Goal: Task Accomplishment & Management: Use online tool/utility

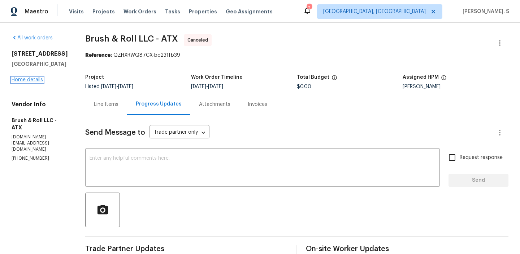
click at [31, 82] on link "Home details" at bounding box center [27, 79] width 31 height 5
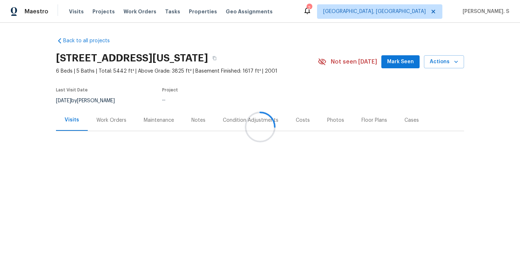
click at [111, 130] on div at bounding box center [260, 127] width 520 height 254
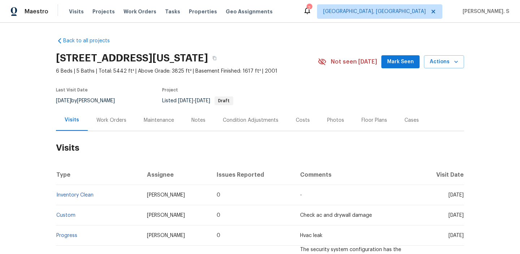
click at [111, 122] on div "Work Orders" at bounding box center [111, 120] width 30 height 7
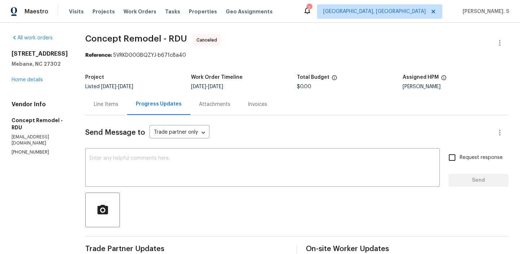
click at [30, 83] on div "1216 Briarwood Dr Mebane, NC 27302 Home details" at bounding box center [40, 66] width 56 height 33
click at [30, 82] on link "Home details" at bounding box center [27, 79] width 31 height 5
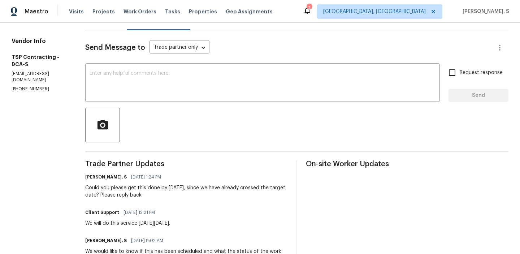
scroll to position [157, 0]
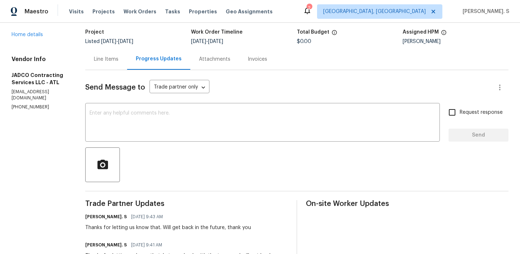
scroll to position [41, 0]
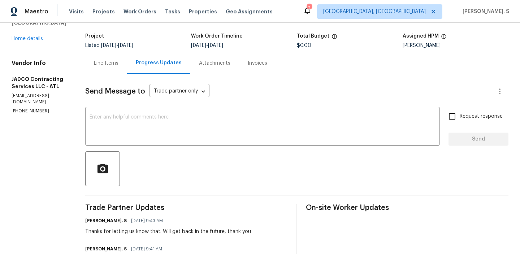
click at [37, 41] on div "9129 Bent Pine Ct NE Covington, GA 30014 Home details" at bounding box center [40, 25] width 56 height 33
click at [31, 39] on link "Home details" at bounding box center [27, 38] width 31 height 5
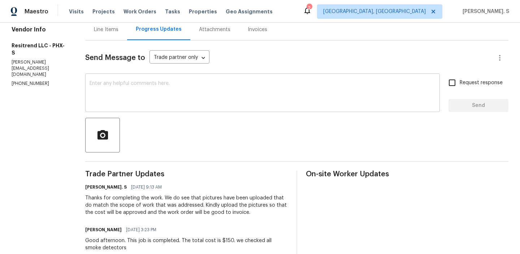
scroll to position [87, 0]
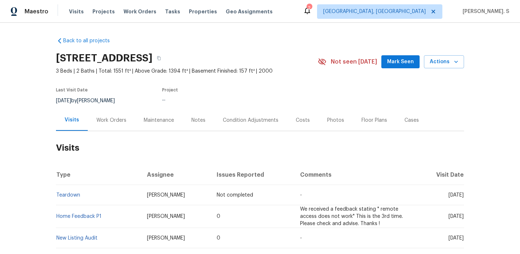
click at [118, 131] on h2 "Visits" at bounding box center [260, 148] width 408 height 34
click at [118, 117] on div "Work Orders" at bounding box center [111, 120] width 30 height 7
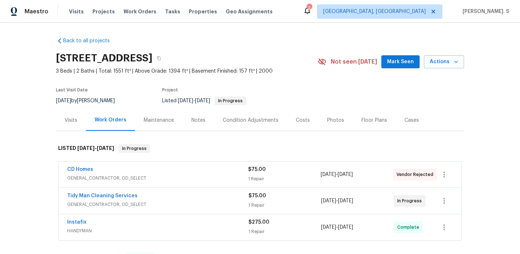
scroll to position [16, 0]
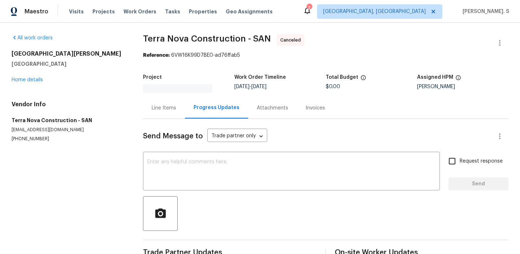
click at [30, 75] on div "[STREET_ADDRESS][PERSON_NAME] Home details" at bounding box center [69, 66] width 114 height 33
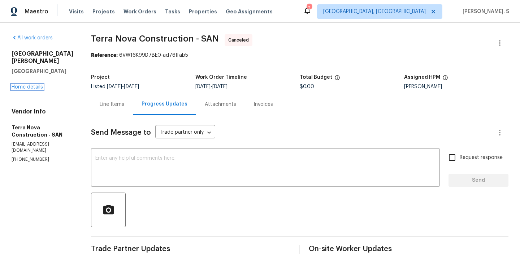
click at [30, 85] on link "Home details" at bounding box center [27, 87] width 31 height 5
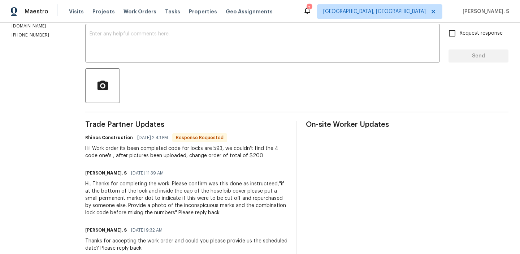
scroll to position [144, 0]
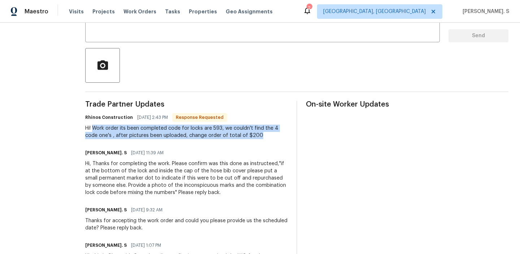
drag, startPoint x: 89, startPoint y: 128, endPoint x: 251, endPoint y: 136, distance: 162.7
click at [251, 136] on div "Hi! Work order its been completed code for locks are 593, we couldn't find the …" at bounding box center [186, 132] width 203 height 14
copy div "Work order its been completed code for locks are 593, we couldn't find the 4 co…"
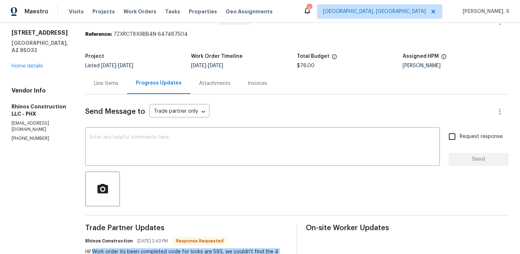
scroll to position [0, 0]
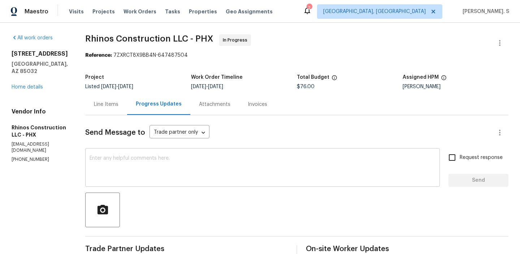
click at [208, 157] on textarea at bounding box center [263, 168] width 346 height 25
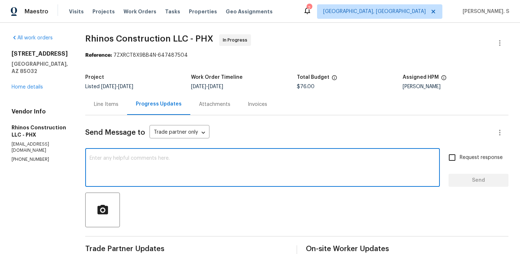
scroll to position [64, 0]
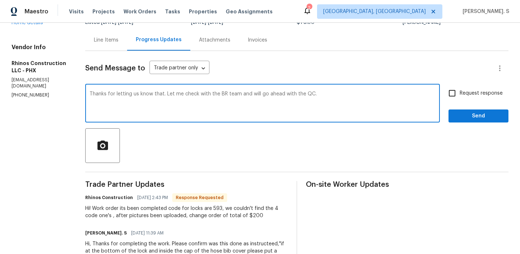
type textarea "Thanks for letting us know that. Let me check with the BR team and will go ahea…"
click at [443, 97] on div "Thanks for letting us know that. Let me check with the BR team and will go ahea…" at bounding box center [296, 104] width 423 height 37
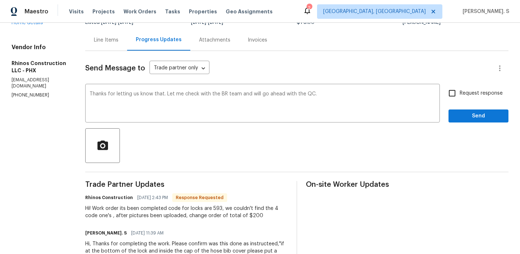
click at [459, 95] on input "Request response" at bounding box center [452, 93] width 15 height 15
checkbox input "true"
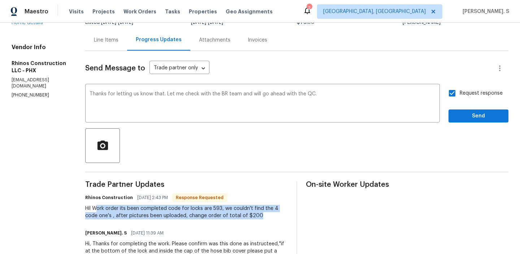
drag, startPoint x: 95, startPoint y: 208, endPoint x: 250, endPoint y: 216, distance: 155.9
click at [250, 216] on div "Hi! Work order its been completed code for locks are 593, we couldn't find the …" at bounding box center [186, 212] width 203 height 14
copy div "ork order its been completed code for locks are 593, we couldn't find the 4 cod…"
click at [336, 98] on textarea "Thanks for letting us know that. Let me check with the BR team and will go ahea…" at bounding box center [263, 103] width 346 height 25
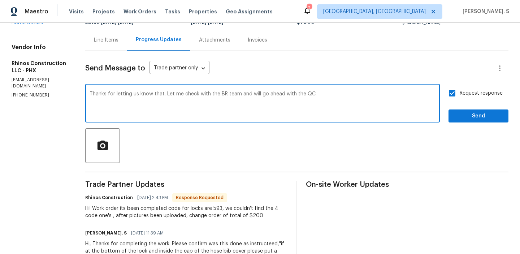
click at [161, 93] on textarea "Thanks for letting us know that. Let me check with the BR team and will go ahea…" at bounding box center [263, 103] width 346 height 25
type textarea "Thanks for letting us know that. The cost has been approved and updated. Let me…"
click at [477, 117] on span "Send" at bounding box center [478, 116] width 48 height 9
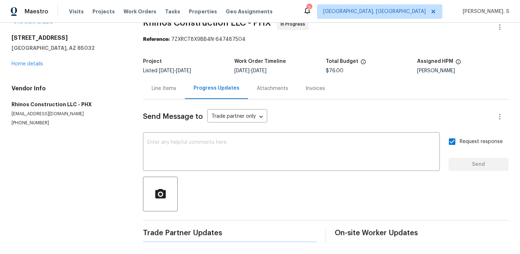
click at [147, 140] on textarea "Thanks for letting us know that. The cost has been approved and updated. Let me…" at bounding box center [291, 152] width 288 height 25
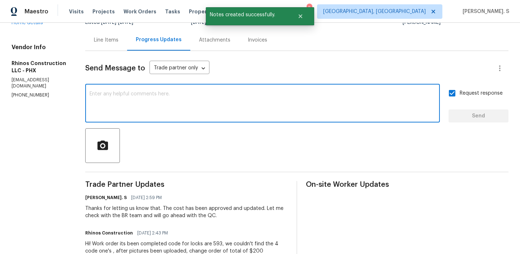
click at [95, 39] on div "Line Items" at bounding box center [106, 39] width 25 height 7
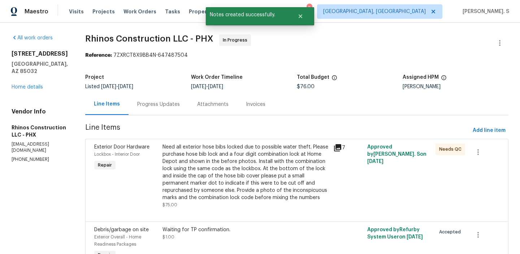
click at [210, 150] on div "Need all exterior hose bibs locked due to possible water theft. Please purchase…" at bounding box center [246, 172] width 167 height 58
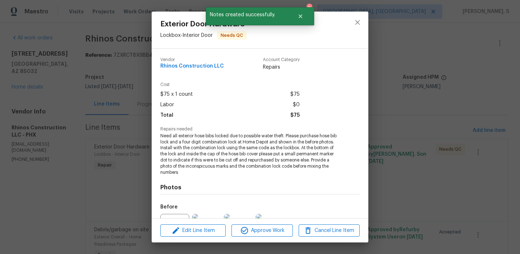
scroll to position [79, 0]
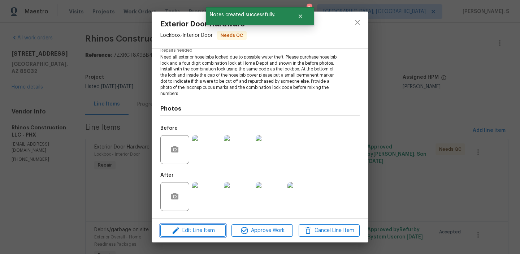
click at [195, 231] on span "Edit Line Item" at bounding box center [193, 230] width 61 height 9
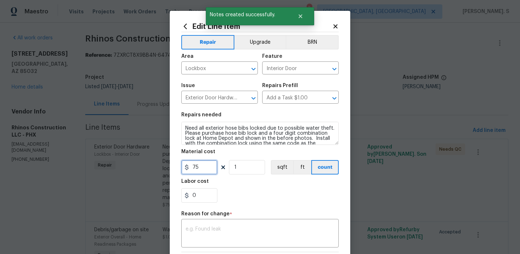
click at [200, 167] on input "75" at bounding box center [199, 167] width 36 height 14
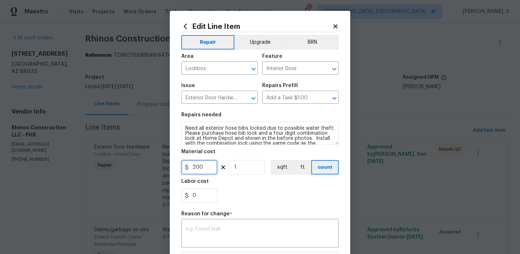
type input "200"
click at [254, 216] on div "Reason for change *" at bounding box center [259, 215] width 157 height 9
click at [253, 233] on textarea at bounding box center [260, 233] width 149 height 15
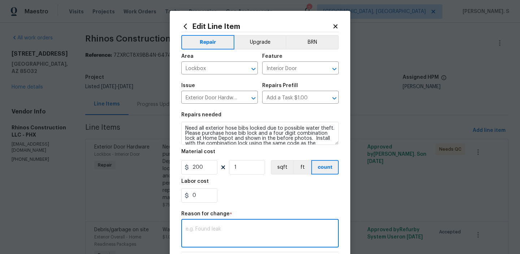
paste textarea "(GJ) Updated per vendor’s final cost."
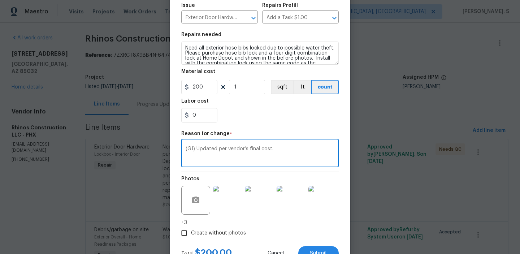
scroll to position [100, 0]
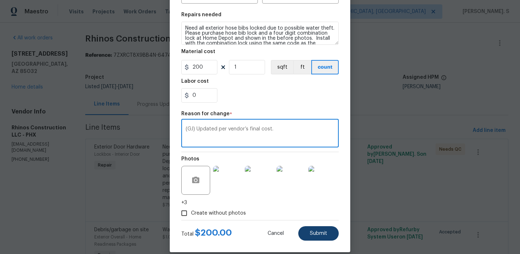
type textarea "(GJ) Updated per vendor’s final cost."
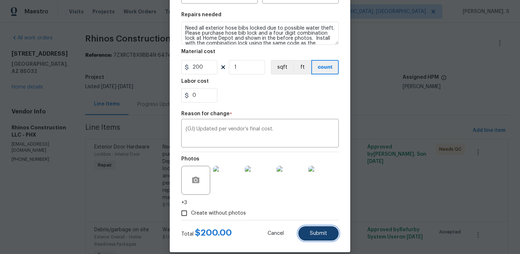
click at [331, 232] on button "Submit" at bounding box center [318, 233] width 40 height 14
type input "75"
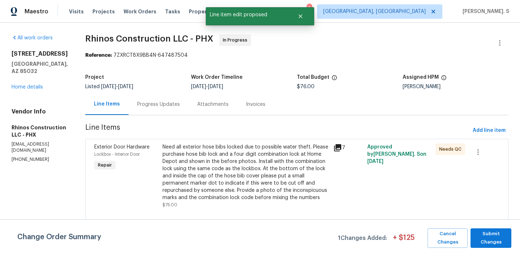
scroll to position [0, 0]
click at [497, 232] on span "Submit Changes" at bounding box center [491, 238] width 34 height 17
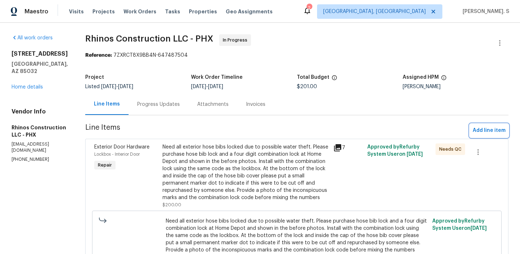
click at [481, 129] on span "Add line item" at bounding box center [489, 130] width 33 height 9
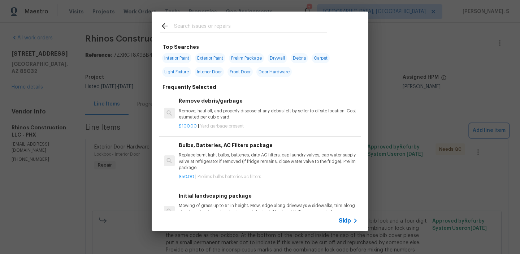
click at [448, 118] on div "Top Searches Interior Paint Exterior Paint Prelim Package Drywall Debris Carpet…" at bounding box center [260, 121] width 520 height 242
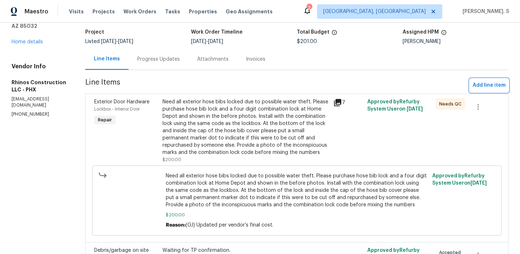
scroll to position [108, 0]
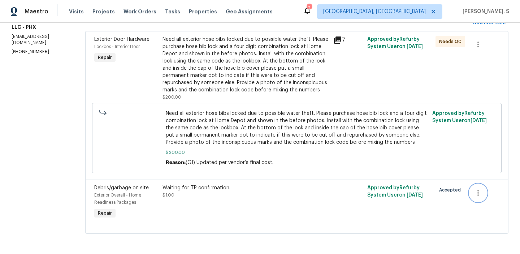
click at [474, 191] on icon "button" at bounding box center [478, 193] width 9 height 9
click at [481, 191] on li "Cancel" at bounding box center [484, 193] width 28 height 12
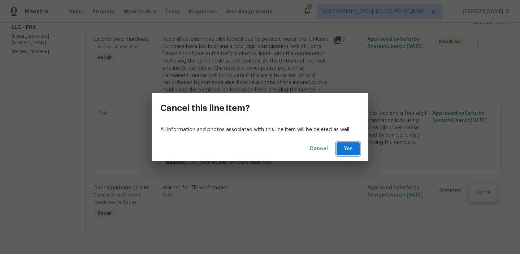
click at [349, 146] on span "Yes" at bounding box center [348, 148] width 12 height 9
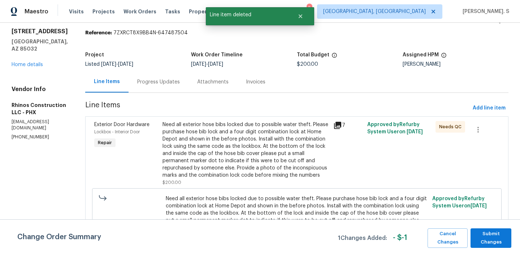
scroll to position [20, 0]
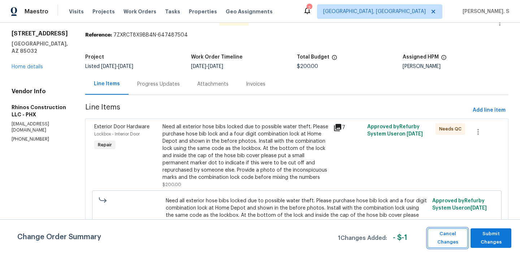
click at [444, 232] on span "Cancel Changes" at bounding box center [447, 238] width 33 height 17
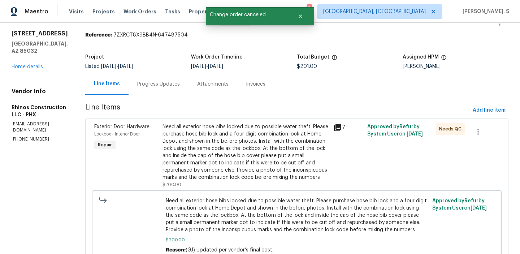
scroll to position [108, 0]
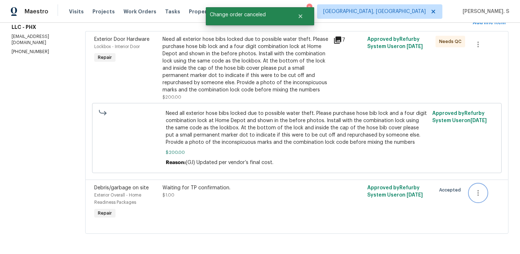
click at [486, 189] on button "button" at bounding box center [478, 192] width 17 height 17
click at [488, 199] on ul "Cancel" at bounding box center [484, 193] width 28 height 18
click at [487, 188] on li "Cancel" at bounding box center [484, 193] width 28 height 12
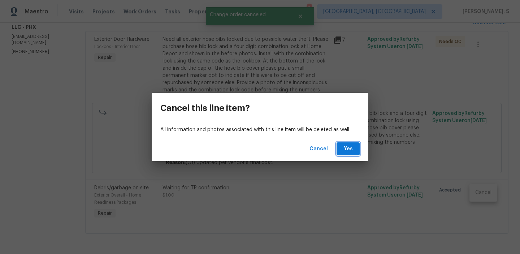
click at [351, 148] on span "Yes" at bounding box center [348, 148] width 12 height 9
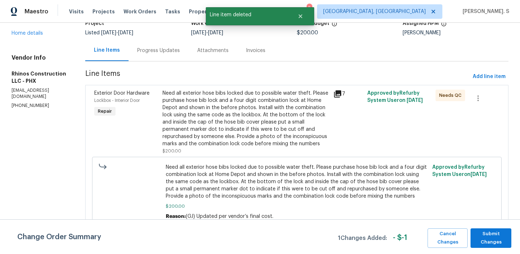
scroll to position [54, 0]
click at [488, 233] on span "Submit Changes" at bounding box center [491, 238] width 34 height 17
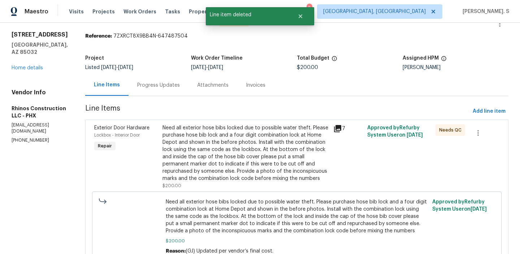
scroll to position [0, 0]
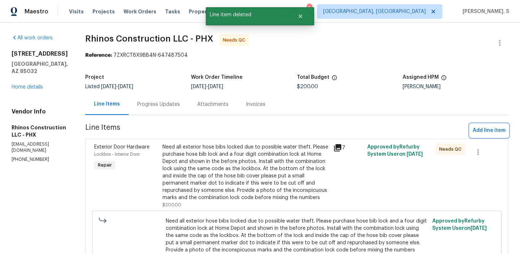
click at [491, 126] on span "Add line item" at bounding box center [489, 130] width 33 height 9
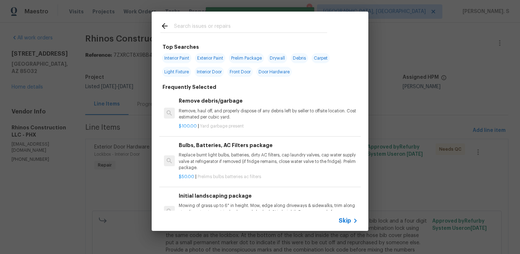
click at [216, 95] on div "Remove debris/garbage Remove, haul off, and properly dispose of any debris left…" at bounding box center [260, 113] width 202 height 47
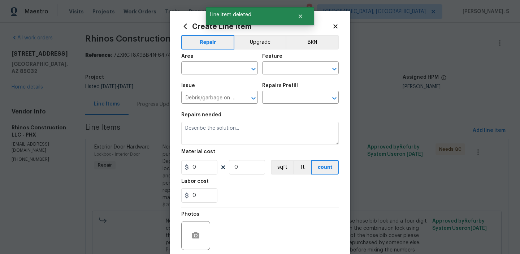
type input "Remove debris/garbage $100.00"
type textarea "Remove, haul off, and properly dispose of any debris left by seller to offsite …"
type input "100"
type input "1"
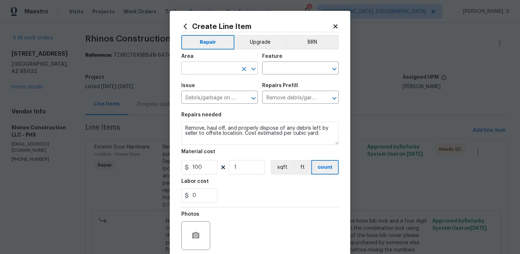
click at [253, 65] on icon "Open" at bounding box center [253, 69] width 9 height 9
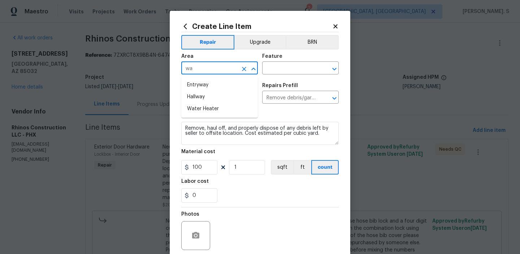
type input "w"
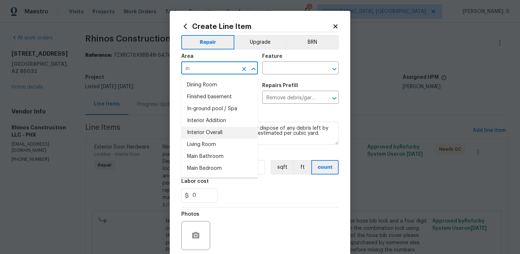
click at [215, 134] on li "Interior Overall" at bounding box center [219, 133] width 77 height 12
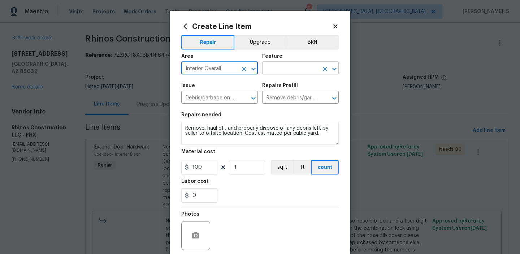
click at [332, 71] on icon "Open" at bounding box center [334, 69] width 9 height 9
type input "Interior Overall"
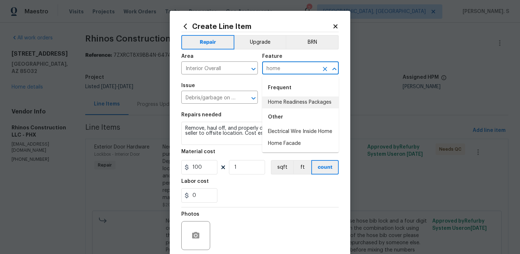
click at [304, 100] on li "Home Readiness Packages" at bounding box center [300, 102] width 77 height 12
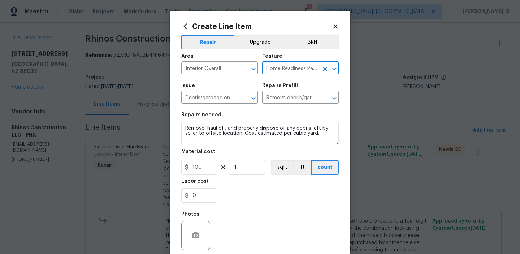
type input "Home Readiness Packages"
click at [237, 121] on div "Repairs needed" at bounding box center [259, 116] width 157 height 9
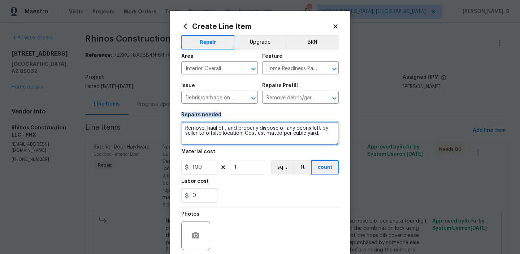
click at [237, 132] on textarea "Remove, haul off, and properly dispose of any debris left by seller to offsite …" at bounding box center [259, 133] width 157 height 23
type textarea "Waiting for BR approval."
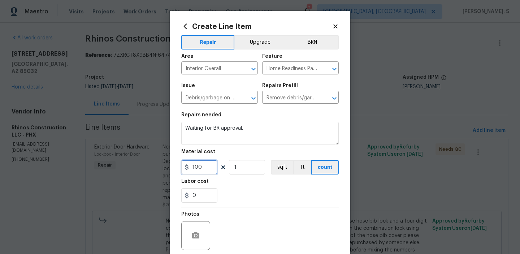
click at [207, 164] on input "100" at bounding box center [199, 167] width 36 height 14
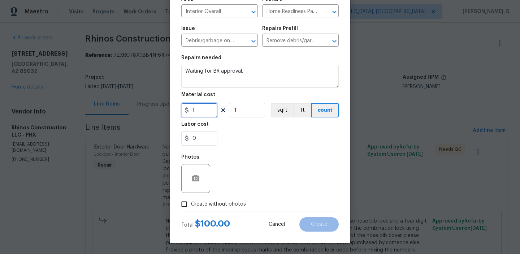
type input "1"
click at [214, 202] on span "Create without photos" at bounding box center [218, 204] width 55 height 8
click at [191, 202] on input "Create without photos" at bounding box center [184, 204] width 14 height 14
checkbox input "true"
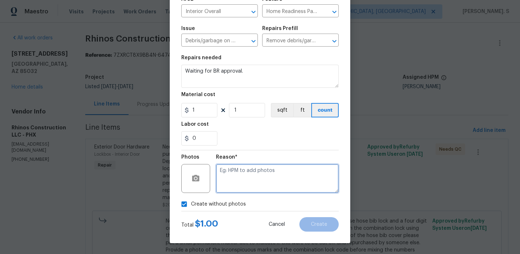
click at [272, 182] on textarea at bounding box center [277, 178] width 123 height 29
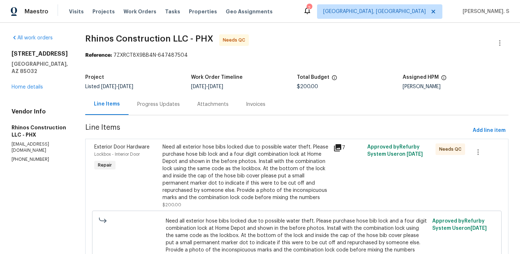
scroll to position [54, 0]
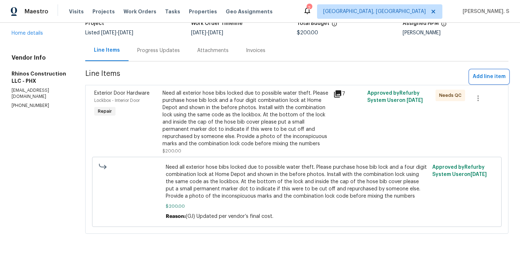
click at [489, 73] on span "Add line item" at bounding box center [489, 76] width 33 height 9
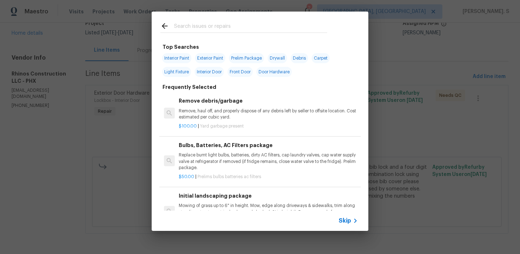
click at [243, 78] on div "Interior Paint Exterior Paint Prelim Package Drywall Debris Carpet Light Fixtur…" at bounding box center [259, 64] width 199 height 27
click at [230, 103] on h6 "Remove debris/garbage" at bounding box center [268, 101] width 179 height 8
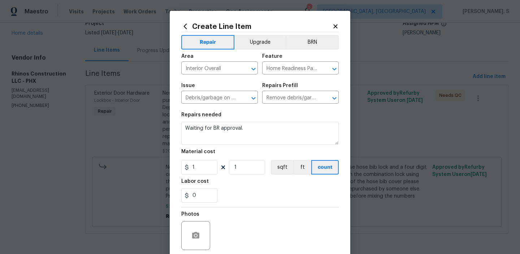
type textarea "Remove, haul off, and properly dispose of any debris left by seller to offsite …"
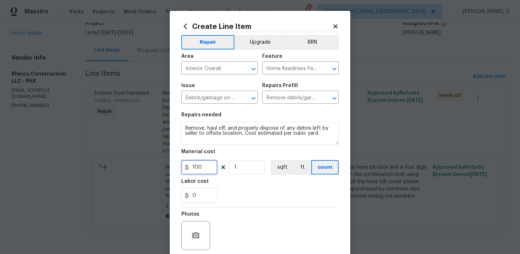
click at [194, 169] on input "100" at bounding box center [199, 167] width 36 height 14
click at [210, 169] on input "100" at bounding box center [199, 167] width 36 height 14
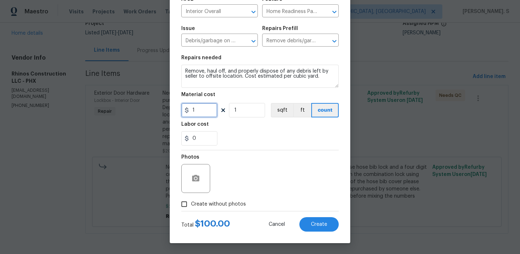
type input "1"
click at [213, 204] on span "Create without photos" at bounding box center [218, 204] width 55 height 8
click at [191, 204] on input "Create without photos" at bounding box center [184, 204] width 14 height 14
checkbox input "true"
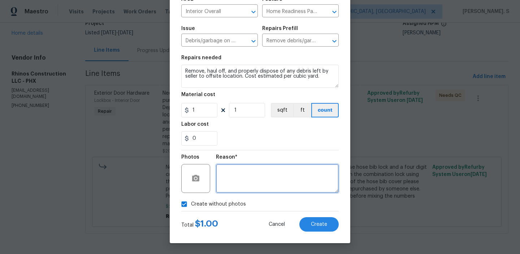
click at [295, 178] on textarea at bounding box center [277, 178] width 123 height 29
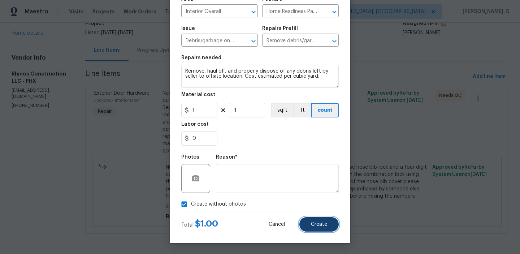
click at [327, 229] on button "Create" at bounding box center [318, 224] width 39 height 14
type input "0"
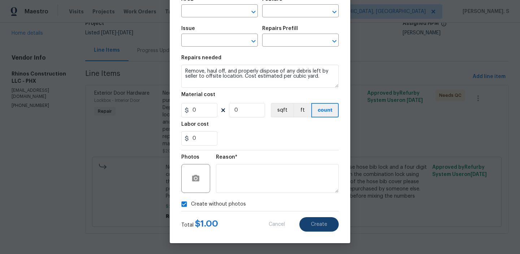
scroll to position [0, 0]
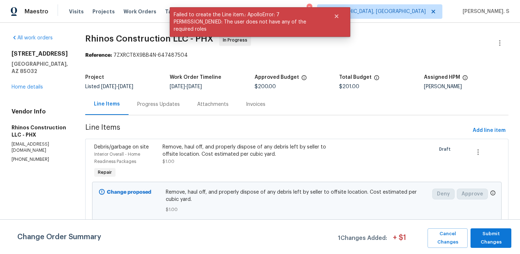
click at [145, 96] on div "Progress Updates" at bounding box center [159, 104] width 60 height 21
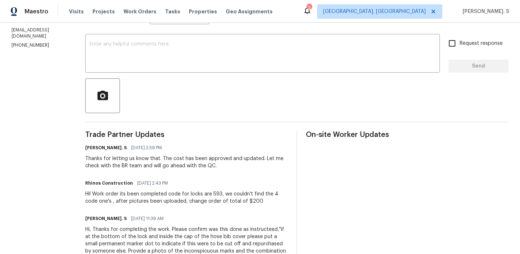
scroll to position [114, 0]
click at [160, 186] on span "08/11/2025 2:43 PM" at bounding box center [152, 183] width 31 height 7
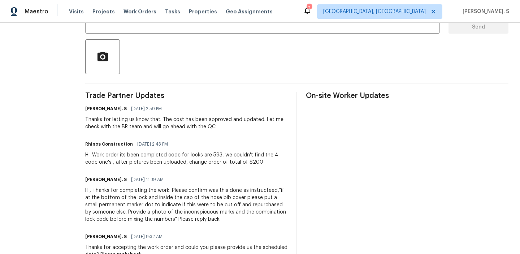
scroll to position [171, 0]
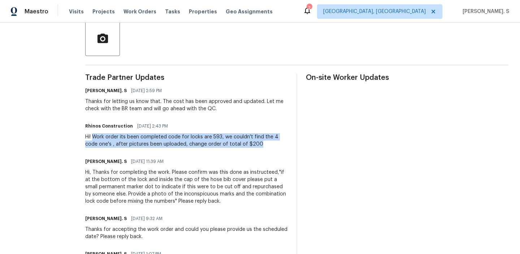
drag, startPoint x: 90, startPoint y: 135, endPoint x: 258, endPoint y: 144, distance: 168.6
click at [258, 144] on div "Hi! Work order its been completed code for locks are 593, we couldn't find the …" at bounding box center [186, 140] width 203 height 14
copy div "Work order its been completed code for locks are 593, we couldn't find the 4 co…"
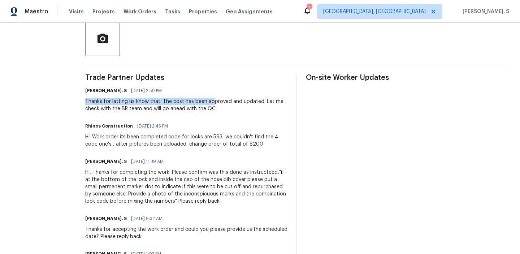
drag, startPoint x: 82, startPoint y: 102, endPoint x: 208, endPoint y: 102, distance: 125.7
click at [208, 102] on div "Thanks for letting us know that. The cost has been approved and updated. Let me…" at bounding box center [186, 105] width 203 height 14
click at [151, 115] on div "Trade Partner Updates Glory Joyce. S 08/11/2025 2:59 PM Thanks for letting us k…" at bounding box center [186, 190] width 203 height 232
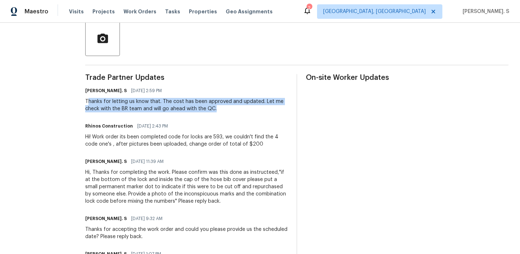
drag, startPoint x: 85, startPoint y: 102, endPoint x: 242, endPoint y: 108, distance: 156.9
click at [242, 108] on div "Thanks for letting us know that. The cost has been approved and updated. Let me…" at bounding box center [186, 105] width 203 height 14
copy div "hanks for letting us know that. The cost has been approved and updated. Let me …"
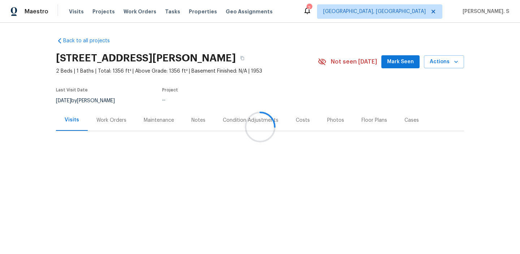
click at [106, 115] on div at bounding box center [260, 127] width 520 height 254
click at [106, 115] on div "Work Orders" at bounding box center [111, 119] width 47 height 21
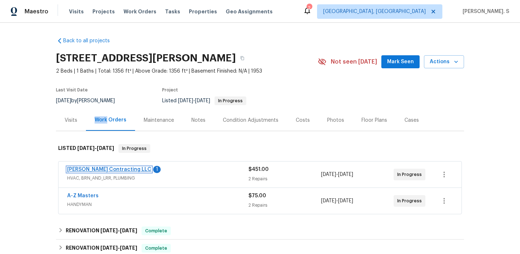
click at [111, 168] on link "[PERSON_NAME] Contracting LLC" at bounding box center [109, 169] width 84 height 5
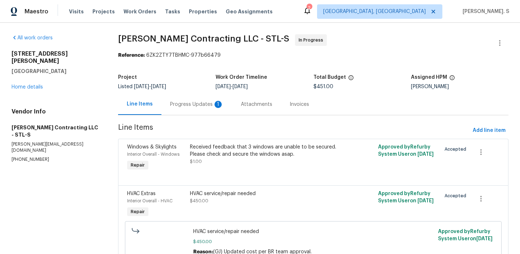
click at [196, 115] on div "Line Items Progress Updates 1 Attachments Invoices" at bounding box center [313, 105] width 390 height 22
click at [197, 104] on div "Progress Updates 1" at bounding box center [196, 104] width 53 height 7
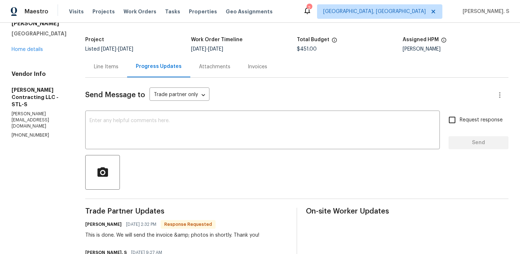
scroll to position [56, 0]
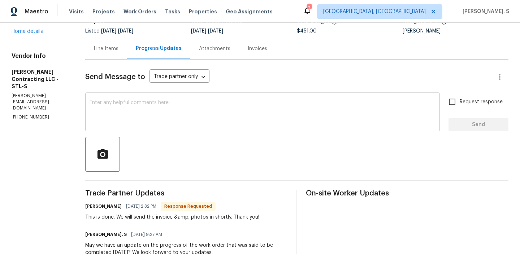
click at [137, 124] on textarea at bounding box center [263, 112] width 346 height 25
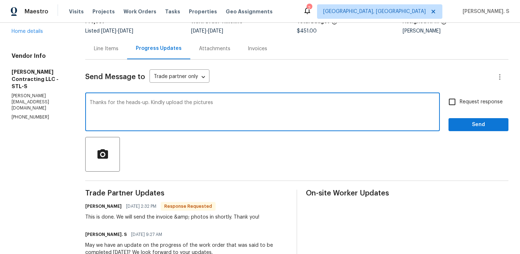
click at [191, 98] on div "Thanks for the heads-up. Kindly upload the pictures x ​" at bounding box center [262, 112] width 355 height 37
click at [189, 104] on textarea "Thanks for the heads-up. Kindly upload the pictures" at bounding box center [263, 112] width 346 height 25
click at [270, 101] on textarea "Thanks for the heads-up. Kindly upload the before and after pictures" at bounding box center [263, 112] width 346 height 25
type textarea "Thanks for the heads-up. Kindly upload the before and after pictures and mark i…"
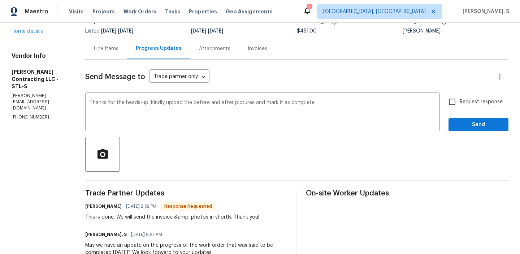
click at [488, 104] on span "Request response" at bounding box center [481, 102] width 43 height 8
click at [460, 104] on input "Request response" at bounding box center [452, 101] width 15 height 15
checkbox input "true"
drag, startPoint x: 82, startPoint y: 216, endPoint x: 231, endPoint y: 215, distance: 148.8
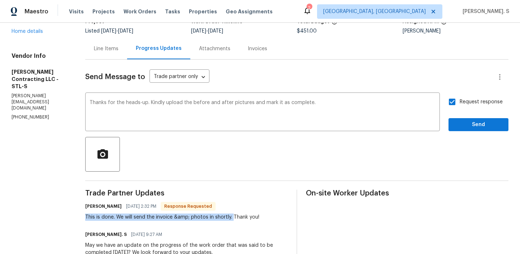
copy div "This is done. We will send the invoice &amp; photos in shortly."
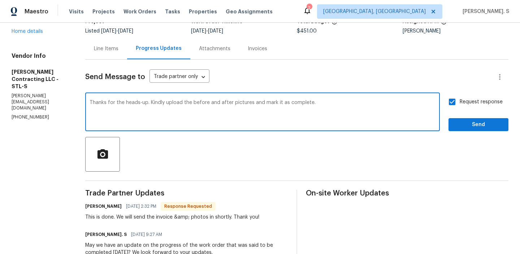
drag, startPoint x: 151, startPoint y: 102, endPoint x: 333, endPoint y: 99, distance: 182.4
click at [333, 99] on div "Thanks for the heads-up. Kindly upload the before and after pictures and mark i…" at bounding box center [262, 112] width 355 height 37
drag, startPoint x: 320, startPoint y: 105, endPoint x: 151, endPoint y: 100, distance: 169.5
click at [151, 100] on textarea "Thanks for the heads-up. Kindly upload the before and after pictures and mark i…" at bounding box center [263, 112] width 346 height 25
click at [480, 115] on div "Request response Send" at bounding box center [479, 112] width 60 height 37
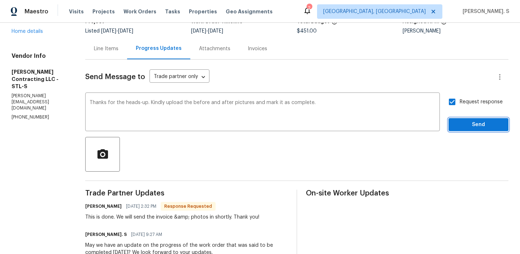
click at [480, 120] on button "Send" at bounding box center [479, 124] width 60 height 13
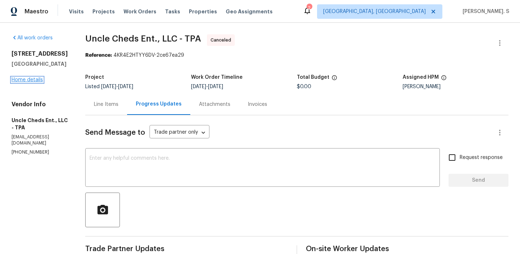
click at [34, 82] on link "Home details" at bounding box center [27, 79] width 31 height 5
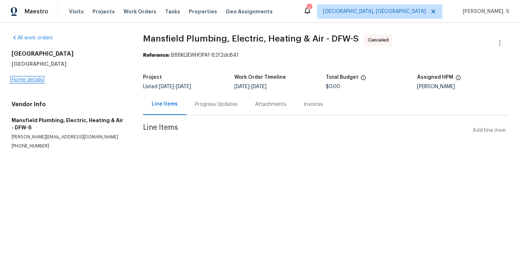
click at [30, 82] on link "Home details" at bounding box center [27, 79] width 31 height 5
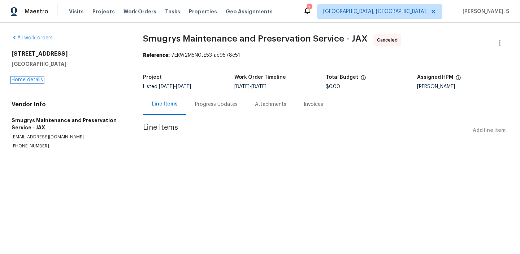
click at [39, 81] on link "Home details" at bounding box center [27, 79] width 31 height 5
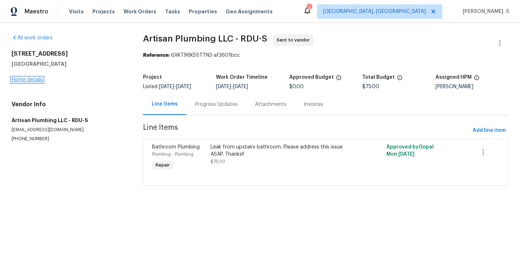
click at [36, 79] on link "Home details" at bounding box center [27, 79] width 31 height 5
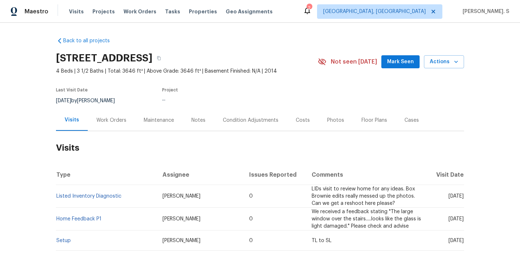
click at [109, 123] on div "Work Orders" at bounding box center [111, 120] width 30 height 7
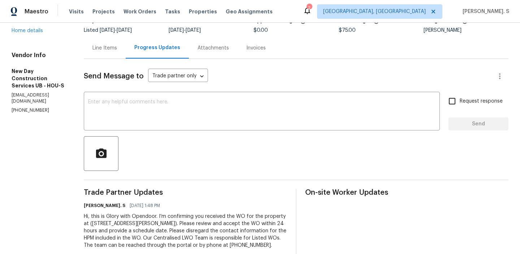
scroll to position [72, 0]
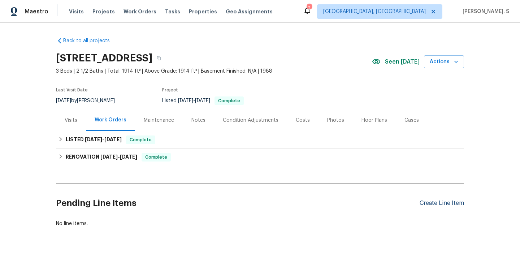
click at [445, 200] on div "Create Line Item" at bounding box center [442, 203] width 44 height 7
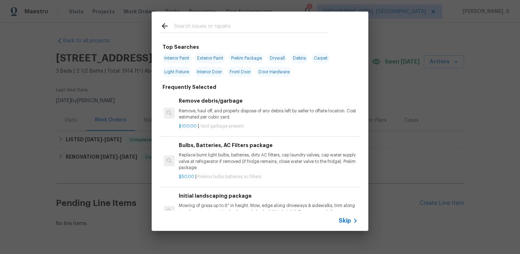
click at [256, 107] on div "Remove debris/garbage Remove, haul off, and properly dispose of any debris left…" at bounding box center [268, 108] width 179 height 23
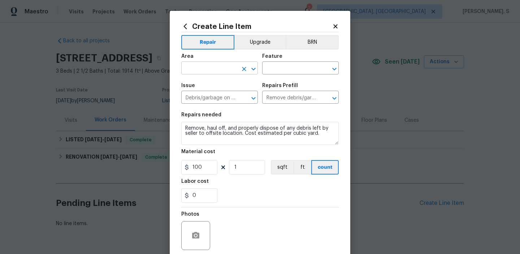
click at [254, 69] on icon "Open" at bounding box center [253, 69] width 4 height 3
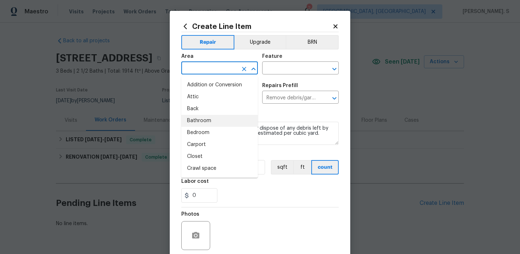
click at [213, 123] on li "Bathroom" at bounding box center [219, 121] width 77 height 12
type input "Bathroom"
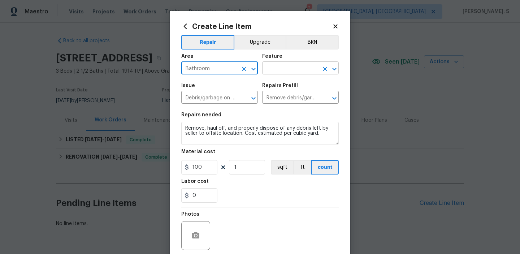
click at [335, 72] on icon "Open" at bounding box center [334, 69] width 9 height 9
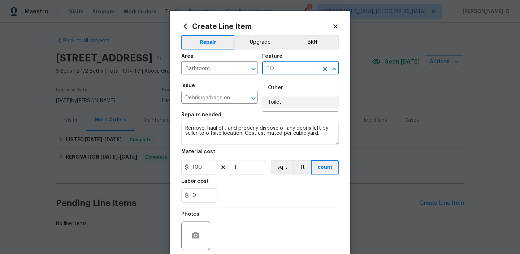
click at [297, 97] on li "Toilet" at bounding box center [300, 102] width 77 height 12
click at [251, 99] on icon "Open" at bounding box center [253, 98] width 9 height 9
type input "Toilet"
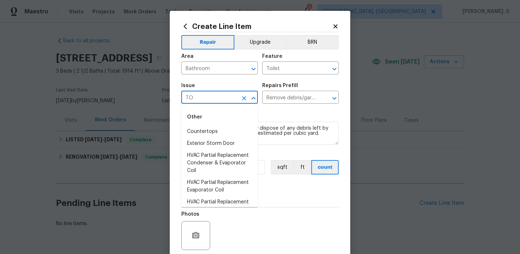
type input "T"
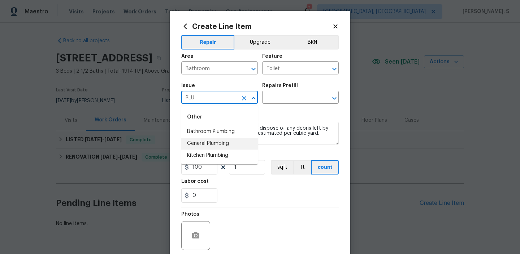
click at [206, 147] on li "General Plumbing" at bounding box center [219, 144] width 77 height 12
type input "General Plumbing"
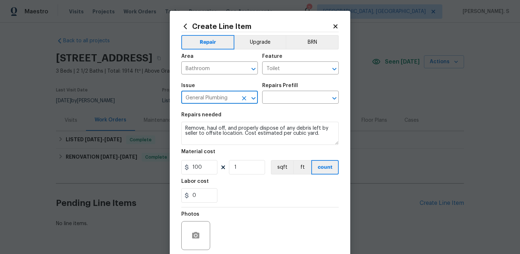
click at [247, 97] on icon "Clear" at bounding box center [244, 98] width 7 height 7
click at [256, 98] on icon "Open" at bounding box center [253, 98] width 9 height 9
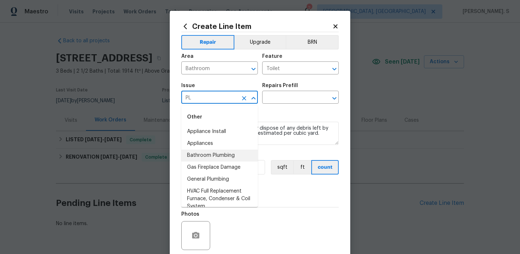
click at [212, 154] on li "Bathroom Plumbing" at bounding box center [219, 156] width 77 height 12
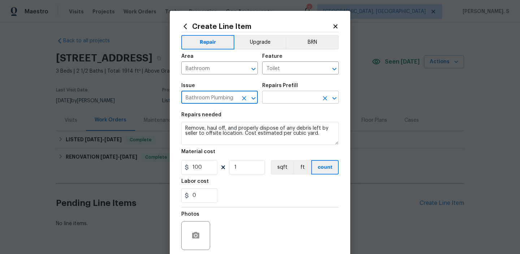
click at [333, 99] on icon "Open" at bounding box center [334, 98] width 9 height 9
type input "Bathroom Plumbing"
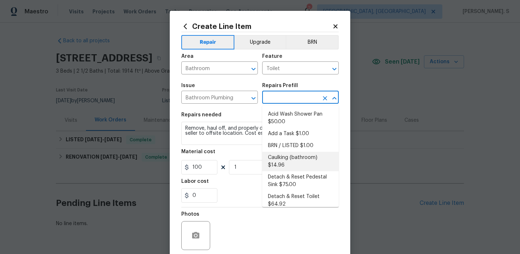
click at [280, 157] on li "Caulking (bathroom) $14.96" at bounding box center [300, 162] width 77 height 20
type input "Plumbing"
type input "Caulking (bathroom) $14.96"
type textarea "Overall Interior Caulking Package (Wet Areas) to include sinks, bathtubs, showe…"
type input "14.96"
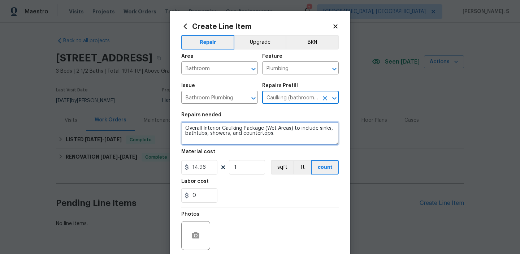
click at [223, 131] on textarea "Overall Interior Caulking Package (Wet Areas) to include sinks, bathtubs, showe…" at bounding box center [259, 133] width 157 height 23
paste textarea "The upstairs master toilet does not flush. Please inspect the flushing mechanis…"
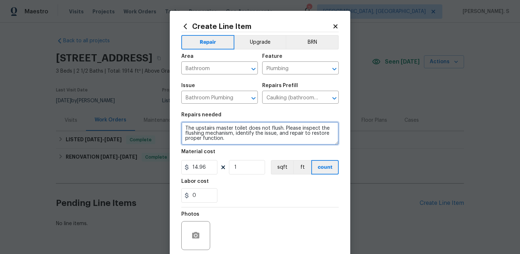
type textarea "The upstairs master toilet does not flush. Please inspect the flushing mechanis…"
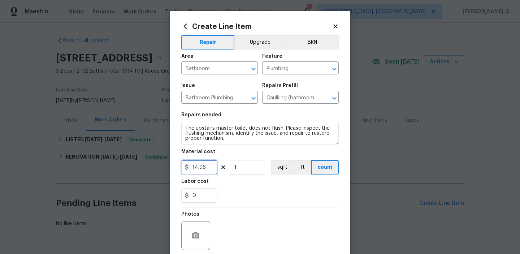
click at [204, 164] on input "14.96" at bounding box center [199, 167] width 36 height 14
type input "75"
click at [191, 232] on icon "button" at bounding box center [195, 235] width 9 height 9
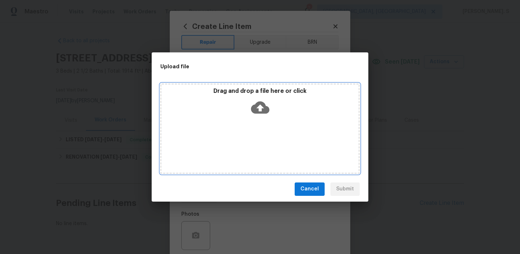
click at [262, 110] on icon at bounding box center [260, 107] width 18 height 12
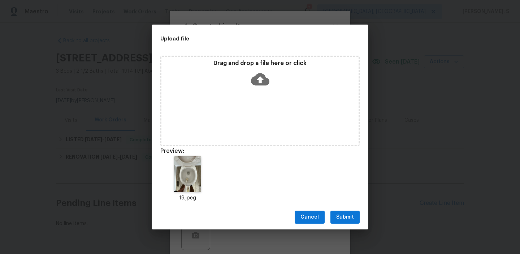
click at [339, 213] on span "Submit" at bounding box center [345, 217] width 18 height 9
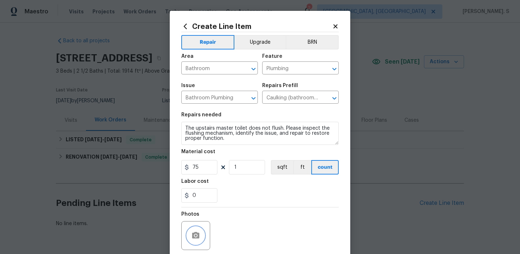
scroll to position [57, 0]
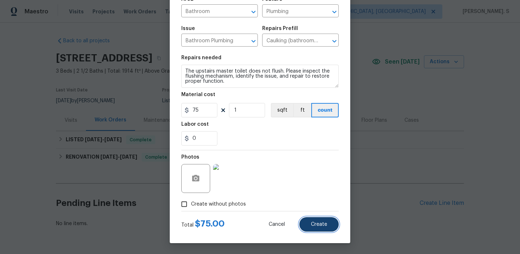
click at [323, 225] on span "Create" at bounding box center [319, 224] width 16 height 5
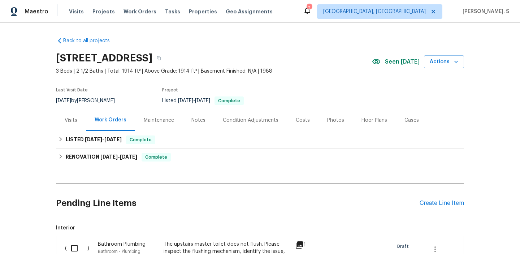
scroll to position [110, 0]
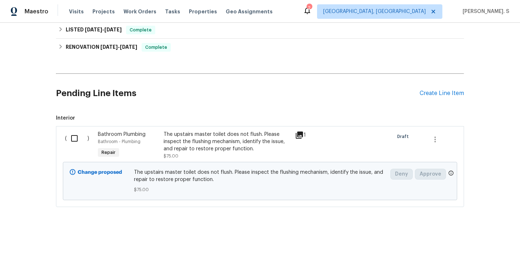
click at [70, 141] on input "checkbox" at bounding box center [77, 138] width 21 height 15
checkbox input "true"
click at [466, 236] on span "Create Work Order" at bounding box center [479, 236] width 48 height 9
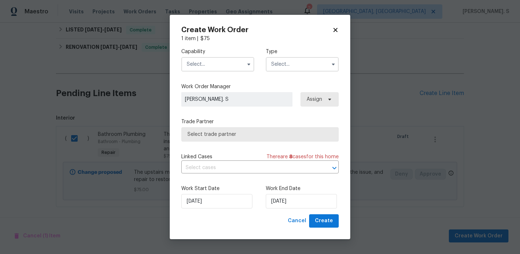
click at [219, 55] on label "Capability" at bounding box center [217, 51] width 73 height 7
click at [217, 72] on div "Capability Type" at bounding box center [259, 59] width 157 height 35
click at [218, 64] on input "text" at bounding box center [217, 64] width 73 height 14
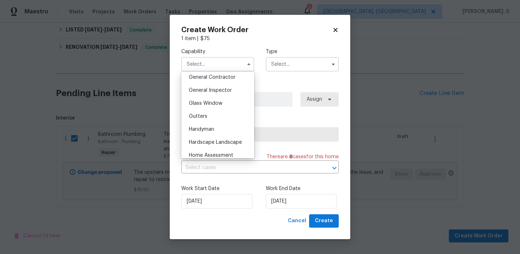
scroll to position [384, 0]
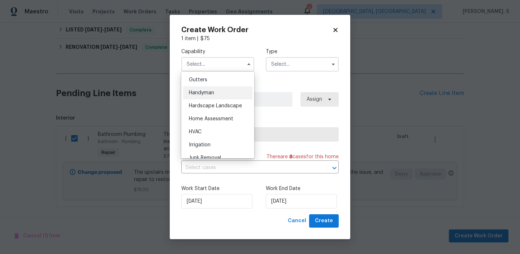
click at [215, 90] on div "Handyman" at bounding box center [217, 92] width 69 height 13
type input "Handyman"
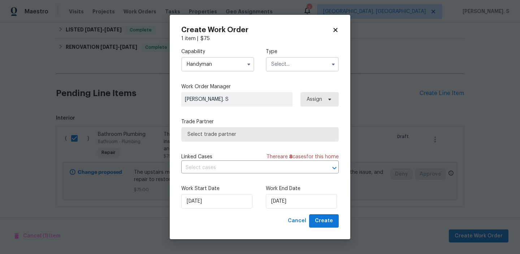
click at [303, 56] on div "Type" at bounding box center [302, 59] width 73 height 23
click at [296, 68] on input "text" at bounding box center [302, 64] width 73 height 14
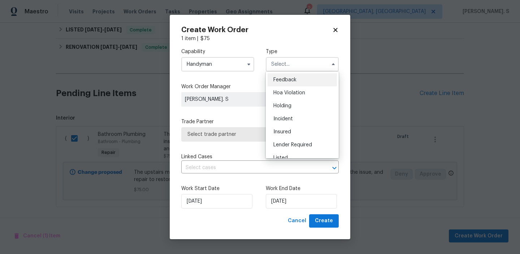
click at [296, 77] on div "Feedback" at bounding box center [302, 79] width 69 height 13
type input "Feedback"
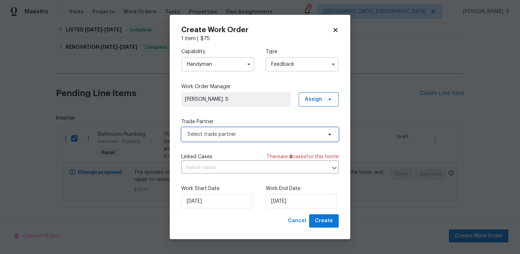
click at [269, 131] on span "Select trade partner" at bounding box center [254, 134] width 135 height 7
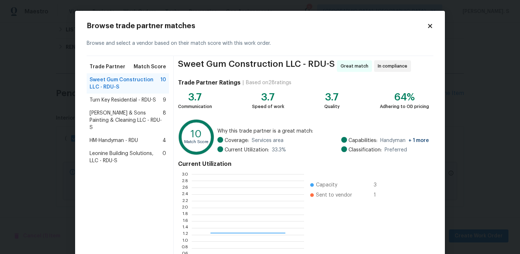
scroll to position [101, 112]
click at [128, 95] on div "Turn Key Residential - RDU-S 9" at bounding box center [128, 100] width 82 height 13
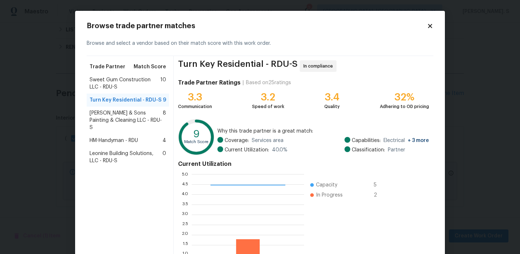
click at [140, 112] on span "[PERSON_NAME] & Sons Painting & Cleaning LLC - RDU-S" at bounding box center [126, 120] width 73 height 22
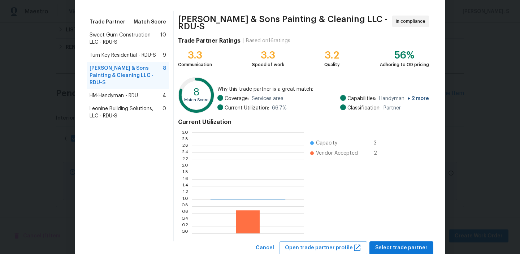
scroll to position [65, 0]
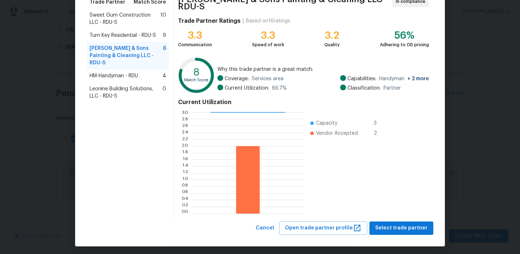
click at [143, 37] on span "Turn Key Residential - RDU-S" at bounding box center [123, 35] width 66 height 7
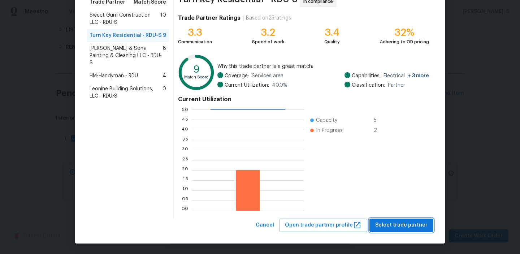
click at [390, 229] on span "Select trade partner" at bounding box center [401, 225] width 52 height 9
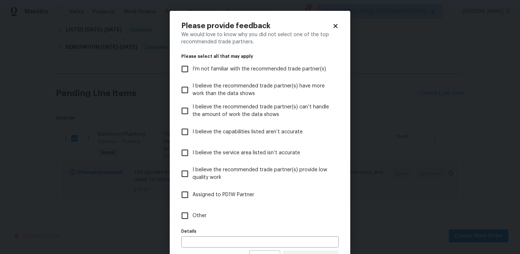
scroll to position [0, 0]
click at [215, 221] on label "Other" at bounding box center [255, 215] width 156 height 21
click at [193, 221] on input "Other" at bounding box center [184, 215] width 15 height 15
checkbox input "true"
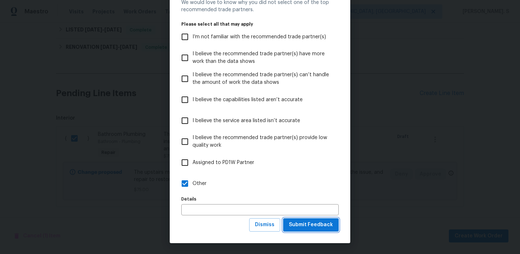
click at [303, 230] on button "Submit Feedback" at bounding box center [311, 224] width 56 height 13
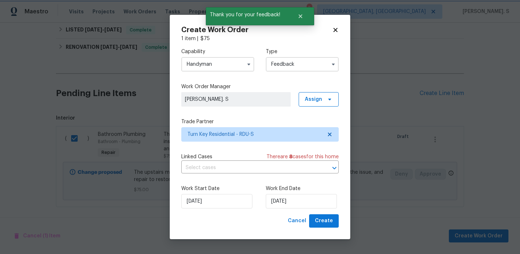
scroll to position [0, 0]
click at [209, 160] on div "Linked Cases There are 8 case s for this home ​" at bounding box center [259, 163] width 157 height 20
click at [209, 166] on input "text" at bounding box center [249, 167] width 137 height 11
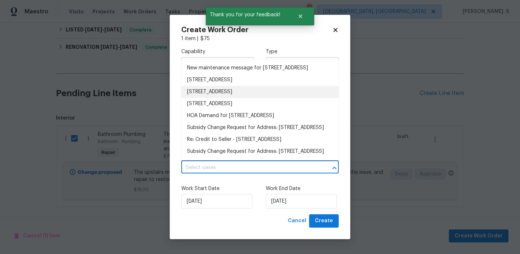
click at [233, 96] on li "[STREET_ADDRESS]" at bounding box center [259, 92] width 157 height 12
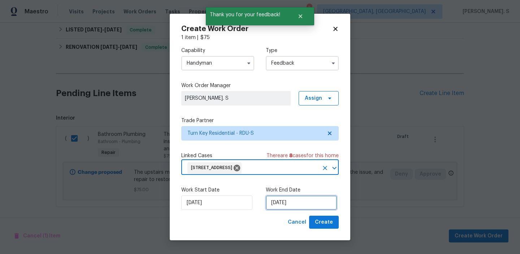
click at [289, 204] on input "[DATE]" at bounding box center [301, 202] width 71 height 14
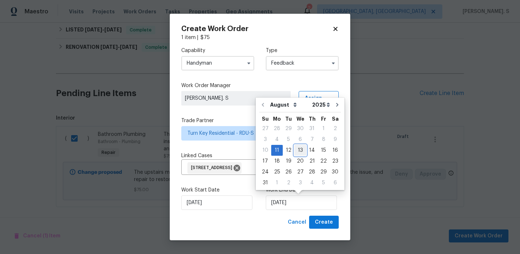
click at [297, 150] on div "13" at bounding box center [300, 150] width 12 height 10
type input "[DATE]"
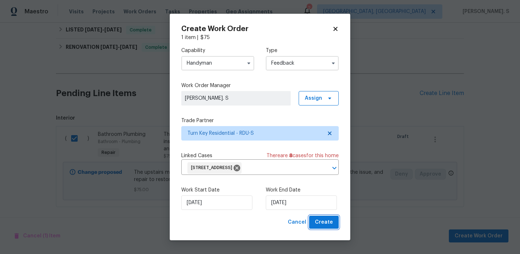
click at [317, 223] on span "Create" at bounding box center [324, 222] width 18 height 9
checkbox input "false"
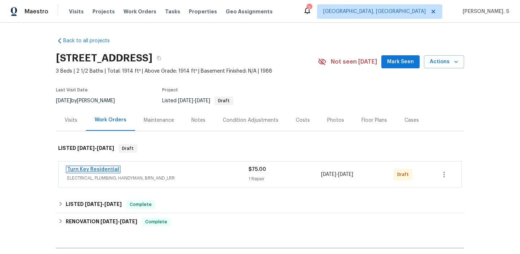
click at [98, 169] on link "Turn Key Residential" at bounding box center [93, 169] width 52 height 5
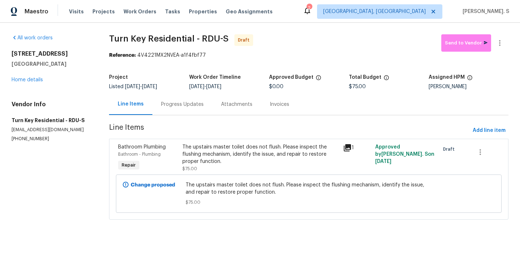
click at [190, 110] on div "Progress Updates" at bounding box center [182, 104] width 60 height 21
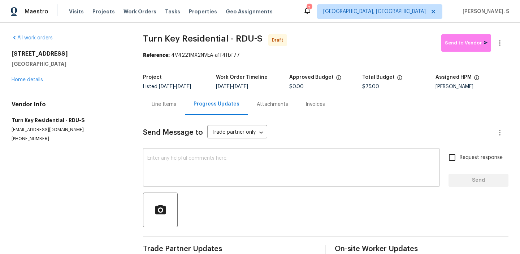
click at [206, 168] on textarea at bounding box center [291, 168] width 288 height 25
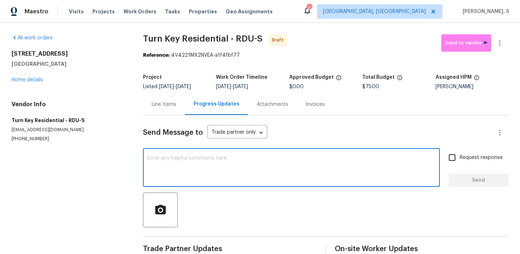
paste textarea "Hi, this is Glory with Opendoor. I’m confirming you received the WO for the pro…"
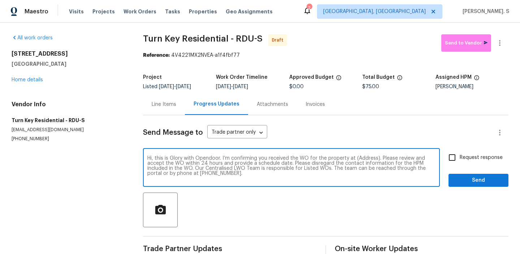
click at [363, 156] on textarea "Hi, this is Glory with Opendoor. I’m confirming you received the WO for the pro…" at bounding box center [291, 168] width 288 height 25
click at [362, 159] on textarea "Hi, this is Glory with Opendoor. I’m confirming you received the WO for the pro…" at bounding box center [291, 168] width 288 height 25
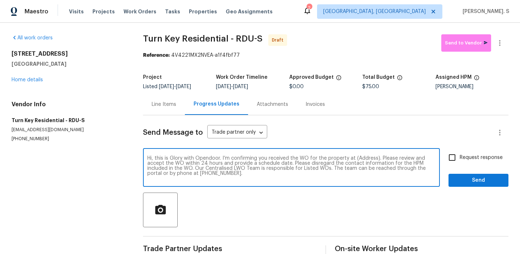
click at [362, 159] on textarea "Hi, this is Glory with Opendoor. I’m confirming you received the WO for the pro…" at bounding box center [291, 168] width 288 height 25
paste textarea "[STREET_ADDRESS]"
type textarea "Hi, this is Glory with Opendoor. I’m confirming you received the WO for the pro…"
click at [501, 33] on div "All work orders 19 Pedestal Rock Ln Durham, NC 27712 Home details Vendor Info T…" at bounding box center [260, 146] width 520 height 246
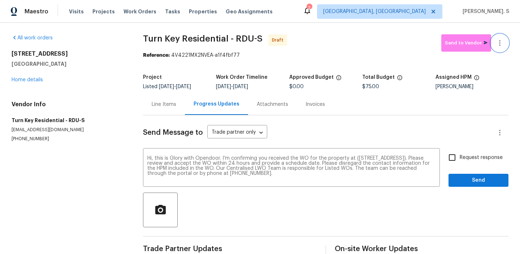
click at [501, 44] on icon "button" at bounding box center [500, 43] width 9 height 9
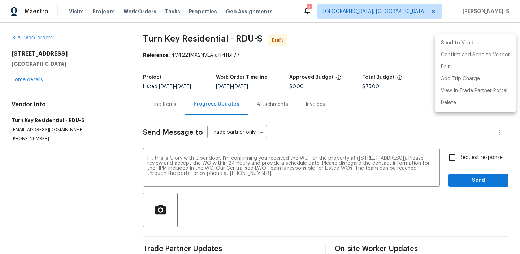
click at [476, 65] on li "Edit" at bounding box center [475, 67] width 81 height 12
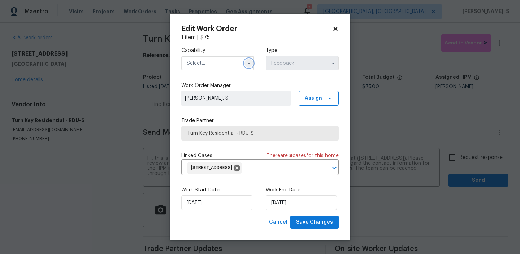
click at [246, 62] on icon "button" at bounding box center [249, 63] width 6 height 6
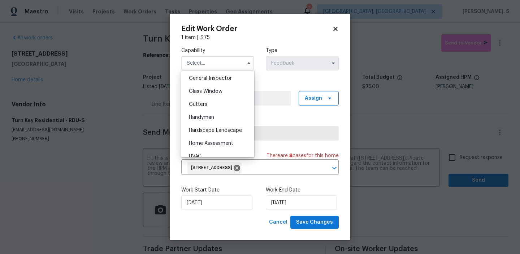
scroll to position [364, 0]
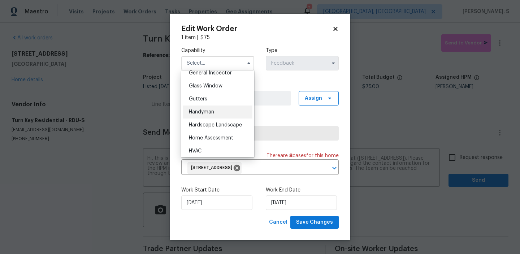
click at [226, 113] on div "Handyman" at bounding box center [217, 111] width 69 height 13
type input "Handyman"
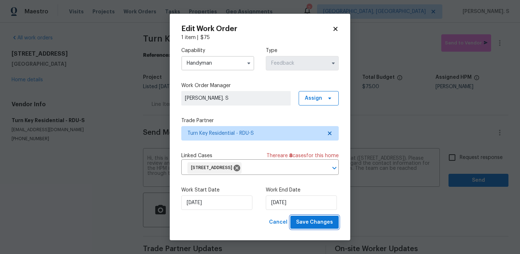
click at [319, 217] on button "Save Changes" at bounding box center [314, 222] width 48 height 13
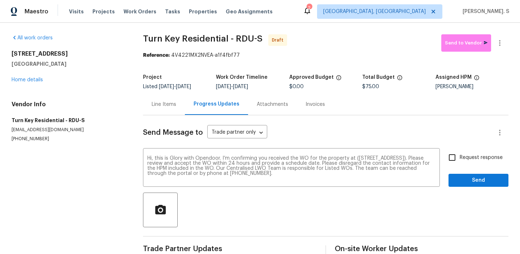
click at [482, 161] on body "Maestro Visits Projects Work Orders Tasks Properties Geo Assignments 2 Albuquer…" at bounding box center [260, 127] width 520 height 254
click at [482, 161] on label "Request response" at bounding box center [474, 157] width 58 height 15
click at [460, 161] on input "Request response" at bounding box center [452, 157] width 15 height 15
checkbox input "true"
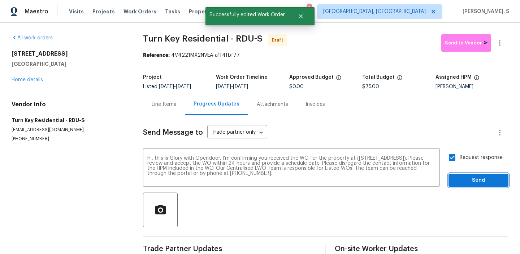
click at [476, 177] on span "Send" at bounding box center [478, 180] width 48 height 9
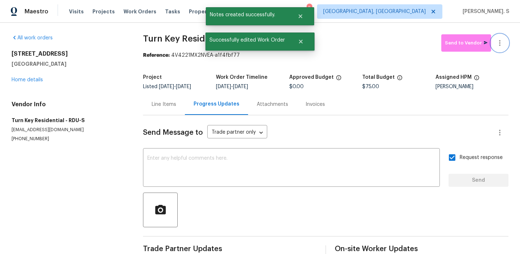
click at [506, 45] on button "button" at bounding box center [499, 42] width 17 height 17
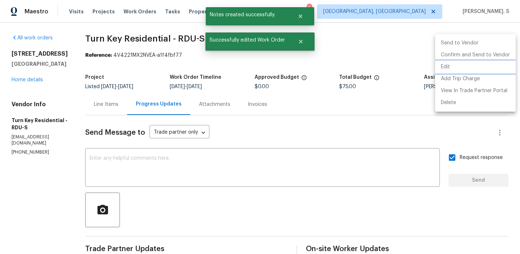
click at [505, 67] on li "Edit" at bounding box center [475, 67] width 81 height 12
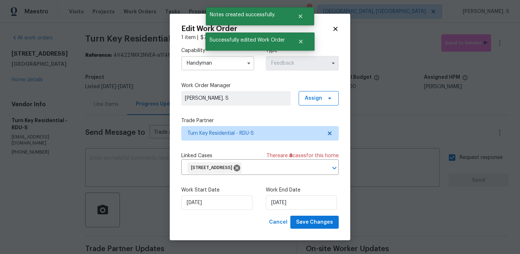
click at [332, 39] on div "1 item | $ 75" at bounding box center [259, 37] width 157 height 7
click at [334, 33] on div "Edit Work Order 1 item | $ 75 Capability Handyman Type Feedback Work Order Mana…" at bounding box center [259, 127] width 157 height 204
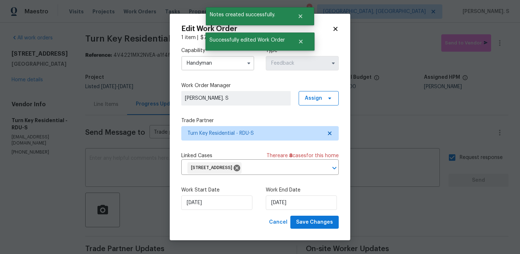
click at [336, 25] on div "Edit Work Order 1 item | $ 75 Capability Handyman Type Feedback Work Order Mana…" at bounding box center [260, 127] width 181 height 227
click at [336, 26] on icon at bounding box center [335, 29] width 7 height 7
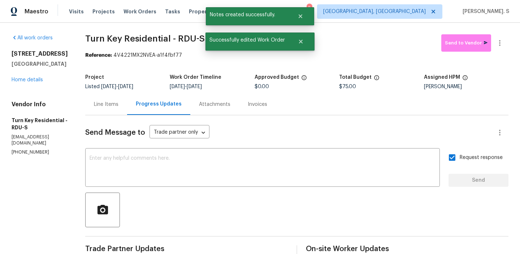
click at [336, 26] on div "All work orders 19 Pedestal Rock Ln Durham, NC 27712 Home details Vendor Info T…" at bounding box center [260, 174] width 520 height 303
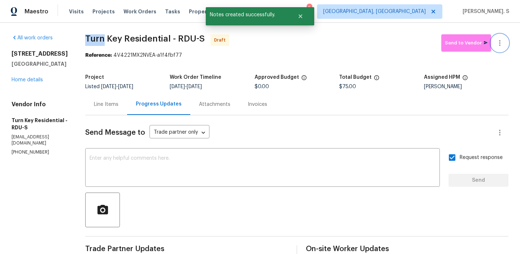
click at [505, 41] on button "button" at bounding box center [499, 42] width 17 height 17
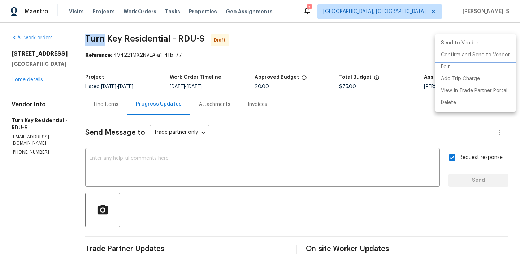
click at [502, 56] on li "Confirm and Send to Vendor" at bounding box center [475, 55] width 81 height 12
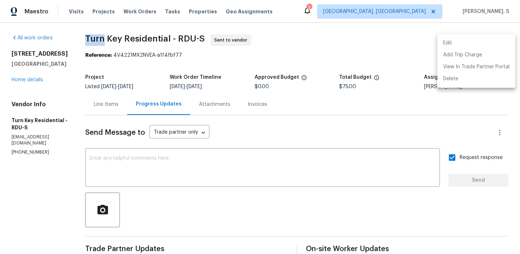
click at [182, 36] on div at bounding box center [260, 127] width 520 height 254
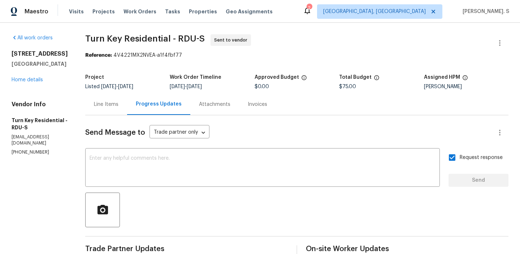
click at [182, 36] on div "Edit Add Trip Charge View In Trade Partner Portal Delete" at bounding box center [260, 127] width 520 height 254
click at [182, 36] on span "Turn Key Residential - RDU-S" at bounding box center [145, 38] width 120 height 9
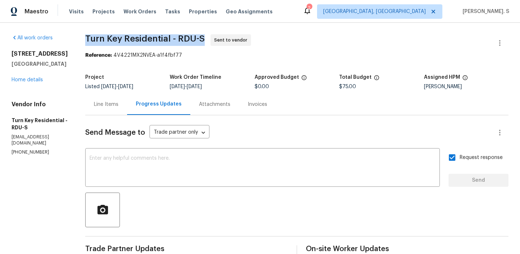
click at [182, 36] on span "Turn Key Residential - RDU-S" at bounding box center [145, 38] width 120 height 9
copy span "Turn Key Residential - RDU-S"
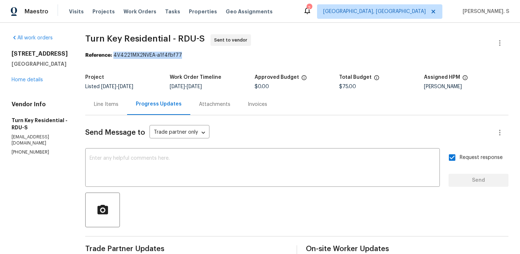
drag, startPoint x: 131, startPoint y: 54, endPoint x: 260, endPoint y: 52, distance: 129.0
click at [260, 53] on div "Reference: 4V4221MX2NVEA-a1f4fbf77" at bounding box center [296, 55] width 423 height 7
copy div "4V4221MX2NVEA-a1f4fbf77"
